Goal: Information Seeking & Learning: Learn about a topic

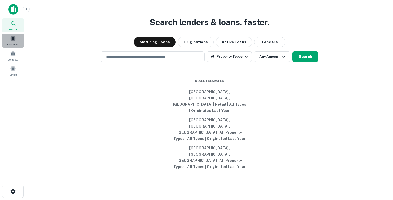
click at [14, 38] on span at bounding box center [13, 39] width 6 height 6
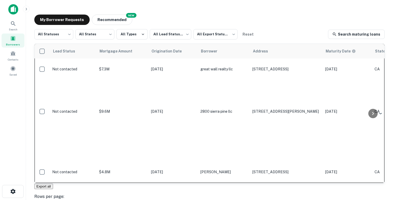
click at [49, 189] on button "Export all" at bounding box center [43, 186] width 19 height 5
click at [181, 31] on body "Export downloaded successfully! Search Borrowers Contacts Saved My Borrower Req…" at bounding box center [196, 100] width 393 height 200
click at [181, 200] on div at bounding box center [196, 200] width 393 height 0
click at [204, 40] on body "Export downloaded successfully! Search Borrowers Contacts Saved My Borrower Req…" at bounding box center [196, 100] width 393 height 200
click at [240, 200] on div at bounding box center [196, 200] width 393 height 0
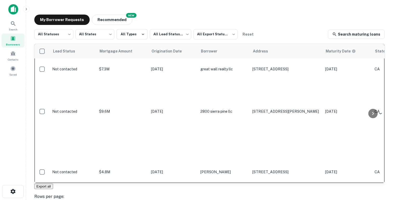
click at [241, 2] on main "My Borrower Requests NEW Recommended All Statuses *** ​ All States *** ​ All Ty…" at bounding box center [209, 100] width 367 height 200
click at [5, 13] on div at bounding box center [13, 11] width 26 height 14
click at [18, 7] on img at bounding box center [13, 9] width 10 height 10
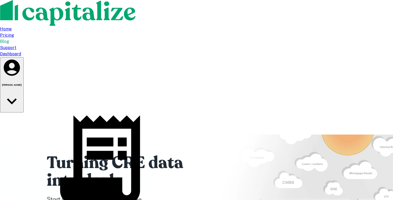
scroll to position [99, 0]
type input "***"
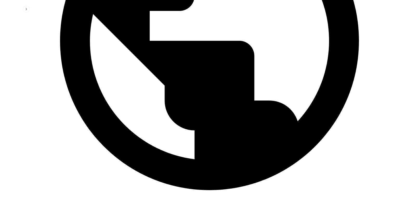
scroll to position [256, 0]
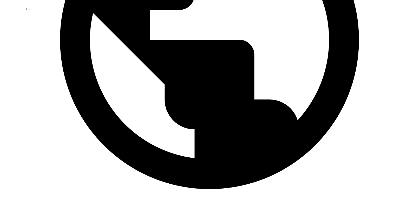
click at [28, 7] on button "Apply Changes" at bounding box center [14, 3] width 28 height 5
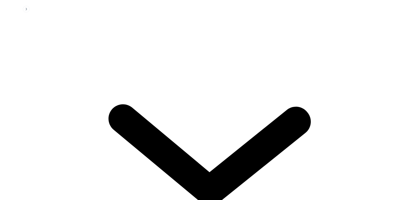
scroll to position [289, 0]
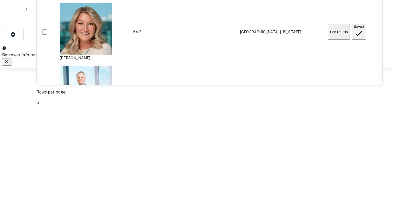
scroll to position [0, 0]
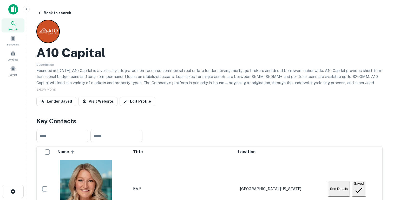
click at [10, 10] on img at bounding box center [13, 9] width 10 height 10
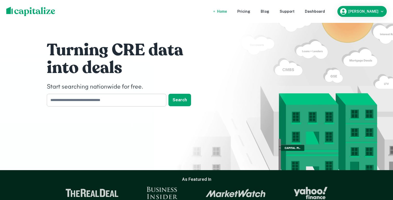
click at [105, 98] on input "text" at bounding box center [105, 100] width 116 height 13
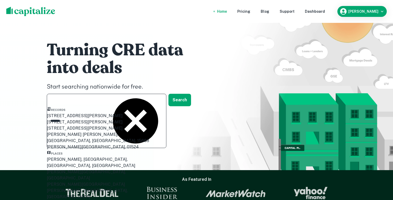
scroll to position [91, 0]
type input "******"
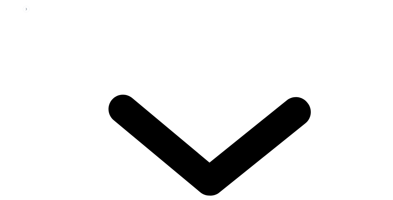
scroll to position [218, 0]
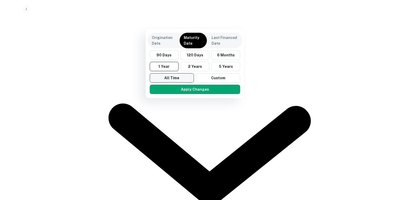
click at [179, 81] on button "All Time" at bounding box center [172, 77] width 44 height 9
click at [181, 84] on div "Apply Changes" at bounding box center [195, 90] width 95 height 14
click at [181, 90] on button "Apply Changes" at bounding box center [195, 89] width 91 height 9
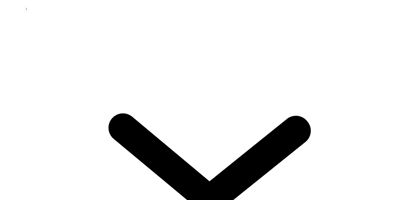
scroll to position [235, 0]
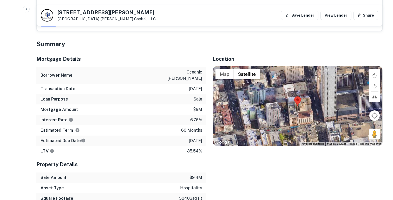
scroll to position [288, 0]
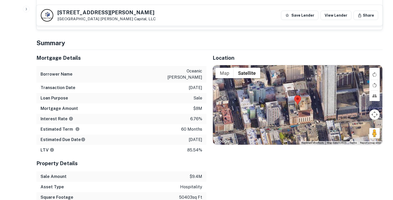
click at [196, 116] on p "6.76%" at bounding box center [196, 119] width 12 height 6
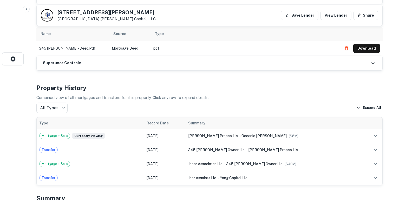
scroll to position [0, 0]
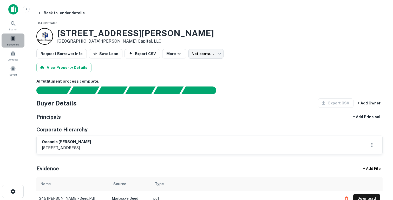
click at [16, 43] on span "Borrowers" at bounding box center [13, 44] width 12 height 4
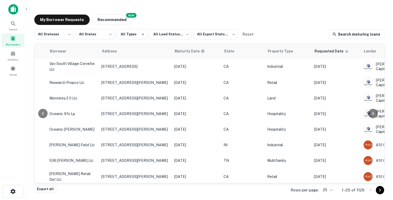
scroll to position [0, 209]
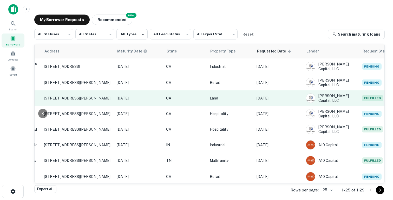
click at [212, 97] on p "Land" at bounding box center [231, 98] width 42 height 6
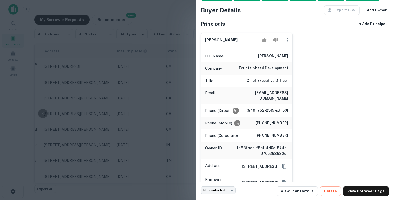
scroll to position [24, 0]
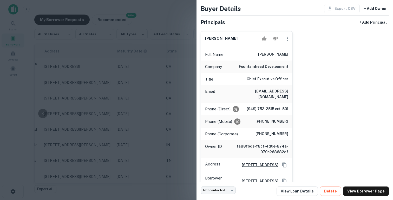
click at [145, 77] on div at bounding box center [196, 100] width 393 height 200
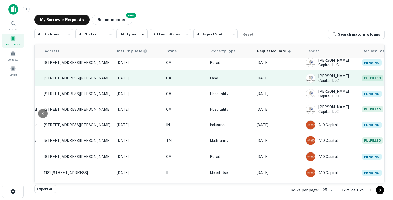
scroll to position [22, 209]
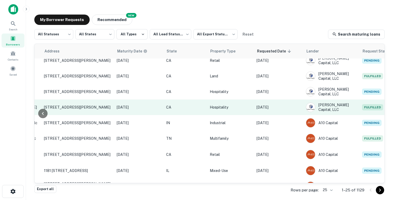
click at [273, 108] on p "[DATE]" at bounding box center [279, 108] width 44 height 6
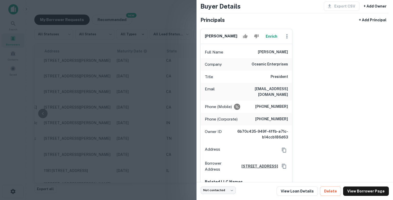
scroll to position [38, 0]
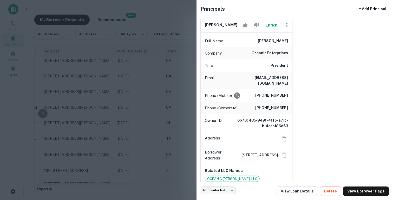
click at [177, 100] on div at bounding box center [196, 100] width 393 height 200
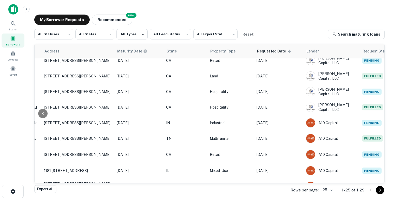
click at [14, 44] on span "Borrowers" at bounding box center [13, 44] width 14 height 4
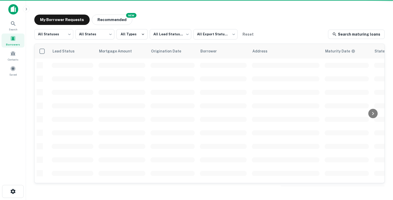
scroll to position [22, 0]
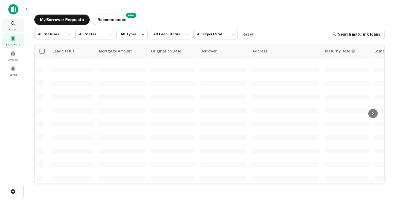
click at [11, 29] on span "Search" at bounding box center [13, 29] width 9 height 4
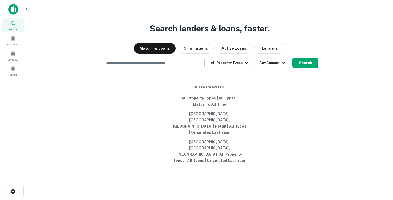
click at [121, 66] on input "text" at bounding box center [152, 63] width 99 height 6
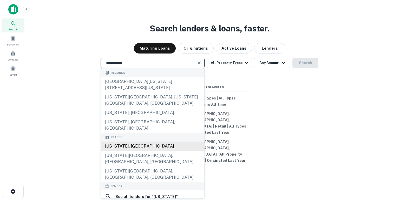
click at [125, 145] on div "[US_STATE], [GEOGRAPHIC_DATA]" at bounding box center [153, 146] width 104 height 9
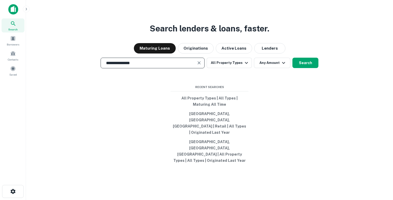
type input "**********"
click at [302, 69] on div "**********" at bounding box center [209, 112] width 359 height 200
click at [303, 68] on button "Search" at bounding box center [306, 63] width 26 height 10
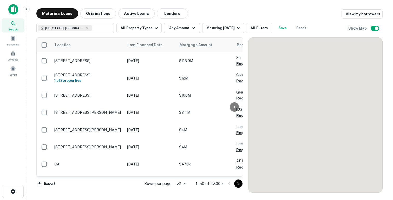
scroll to position [22, 0]
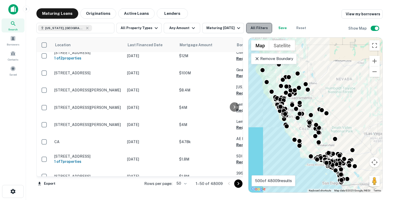
click at [254, 27] on button "All Filters" at bounding box center [259, 28] width 26 height 10
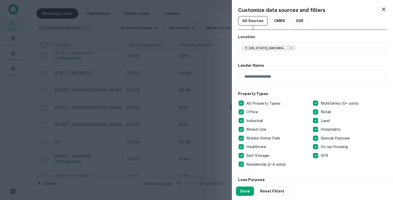
click at [199, 77] on div at bounding box center [196, 100] width 393 height 200
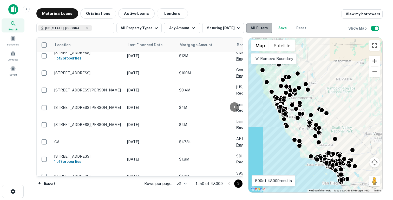
click at [258, 26] on button "All Filters" at bounding box center [259, 28] width 26 height 10
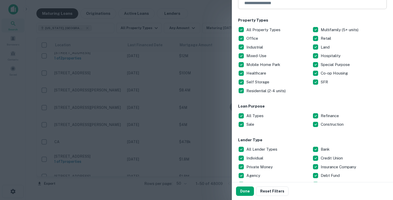
scroll to position [73, 0]
click at [323, 47] on p "Land" at bounding box center [326, 47] width 10 height 6
click at [247, 190] on button "Done" at bounding box center [245, 191] width 18 height 9
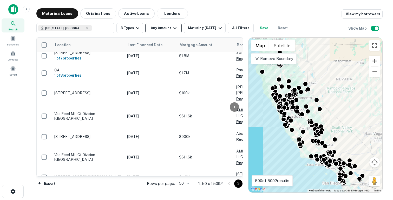
click at [167, 30] on button "Any Amount" at bounding box center [163, 28] width 36 height 10
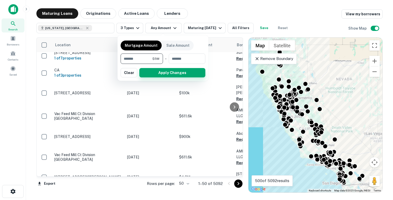
type input "*******"
click at [169, 69] on button "Apply Changes" at bounding box center [172, 72] width 66 height 9
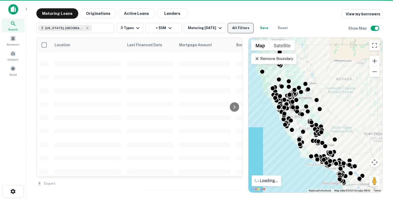
click at [248, 28] on button "All Filters" at bounding box center [241, 28] width 26 height 10
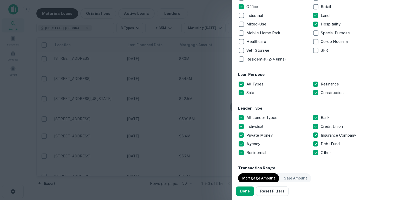
scroll to position [113, 0]
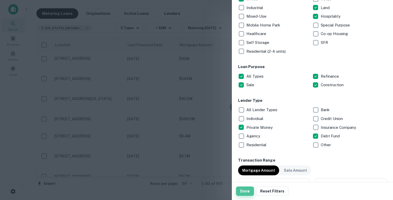
click at [249, 192] on button "Done" at bounding box center [245, 191] width 18 height 9
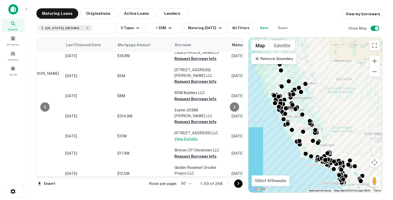
scroll to position [22, 62]
click at [125, 12] on button "Active Loans" at bounding box center [136, 13] width 36 height 10
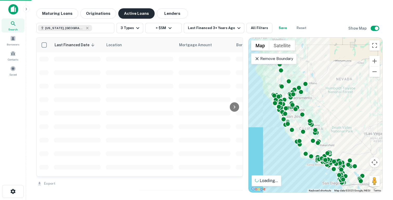
scroll to position [22, 0]
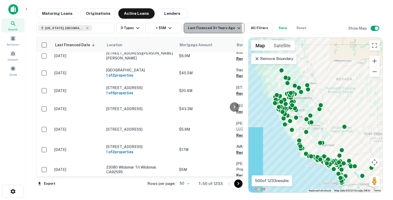
click at [201, 30] on div "Last Financed 3+ Years Ago" at bounding box center [215, 28] width 54 height 6
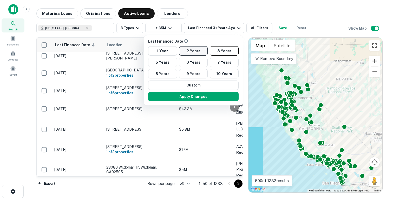
click at [194, 51] on button "2 Years" at bounding box center [193, 50] width 29 height 9
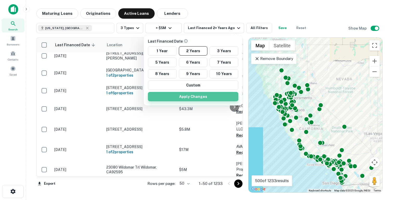
click at [199, 99] on button "Apply Changes" at bounding box center [193, 96] width 91 height 9
